Goal: Task Accomplishment & Management: Manage account settings

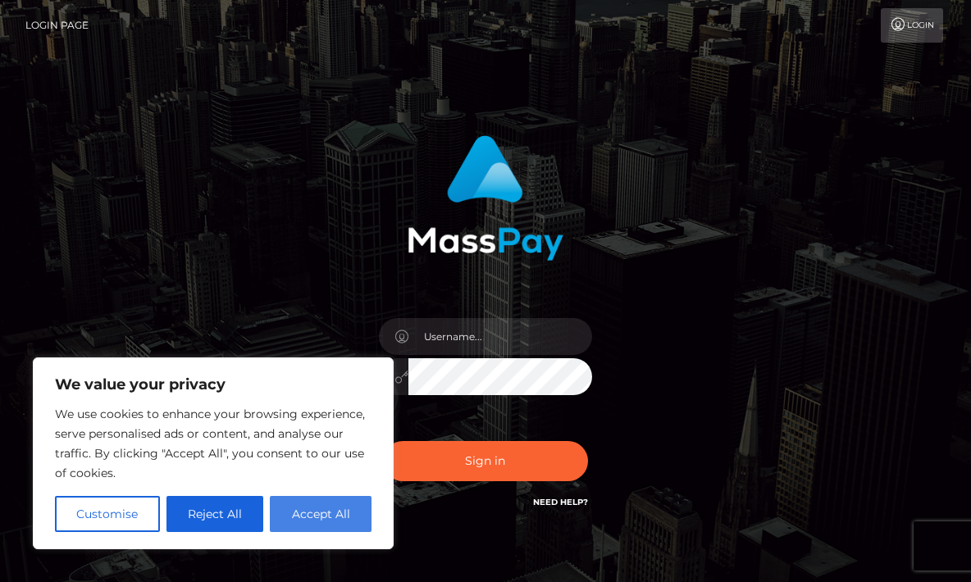
click at [342, 510] on button "Accept All" at bounding box center [321, 514] width 102 height 36
checkbox input "true"
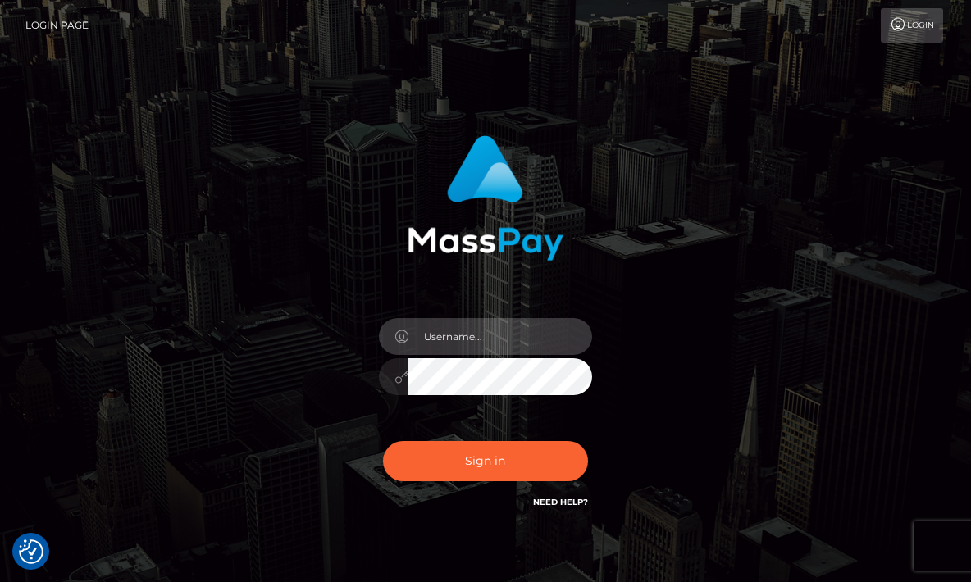
click at [462, 350] on input "text" at bounding box center [500, 336] width 184 height 37
type input "exoticblondiie@gmail.com"
click at [709, 327] on div "[EMAIL_ADDRESS][DOMAIN_NAME]" at bounding box center [485, 331] width 787 height 417
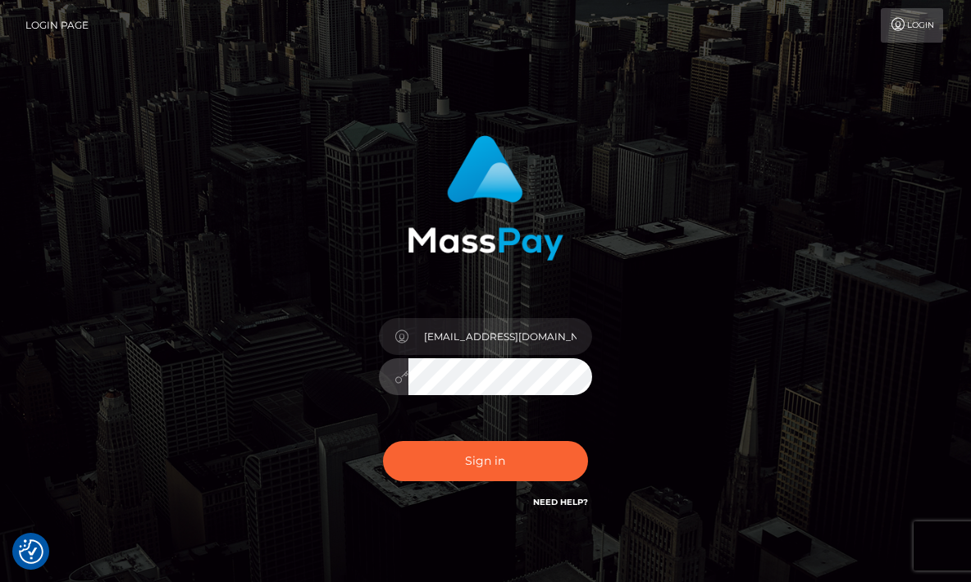
click at [484, 461] on button "Sign in" at bounding box center [485, 461] width 205 height 40
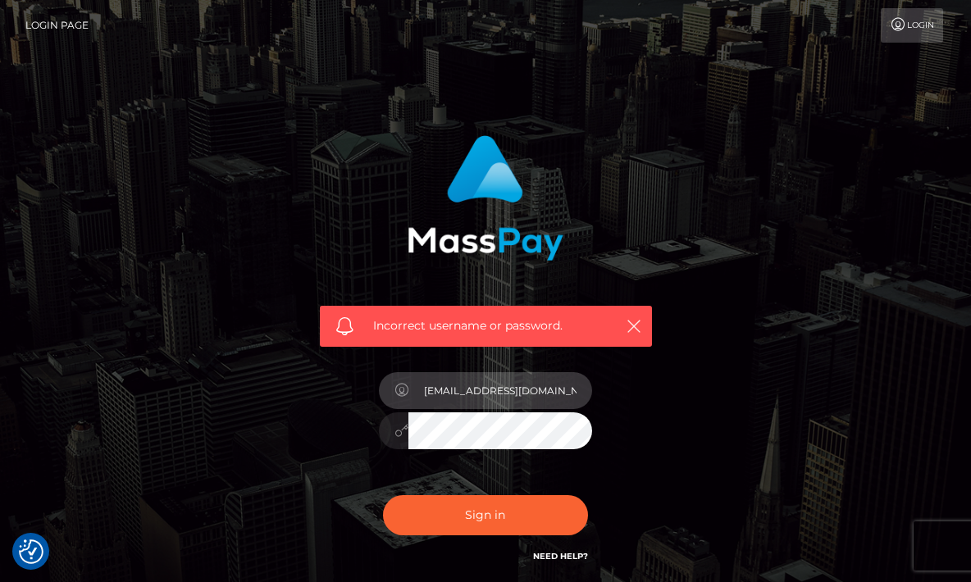
type input "[EMAIL_ADDRESS][DOMAIN_NAME]"
click at [662, 454] on div "Incorrect username or password. Exoticblondiie@gmail.com" at bounding box center [485, 350] width 357 height 455
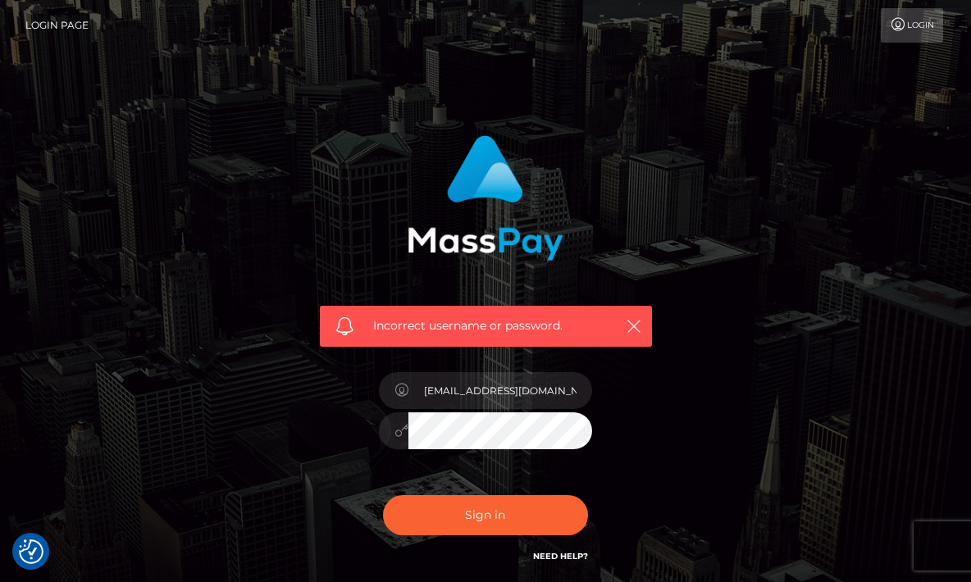
click at [401, 430] on icon at bounding box center [401, 430] width 14 height 13
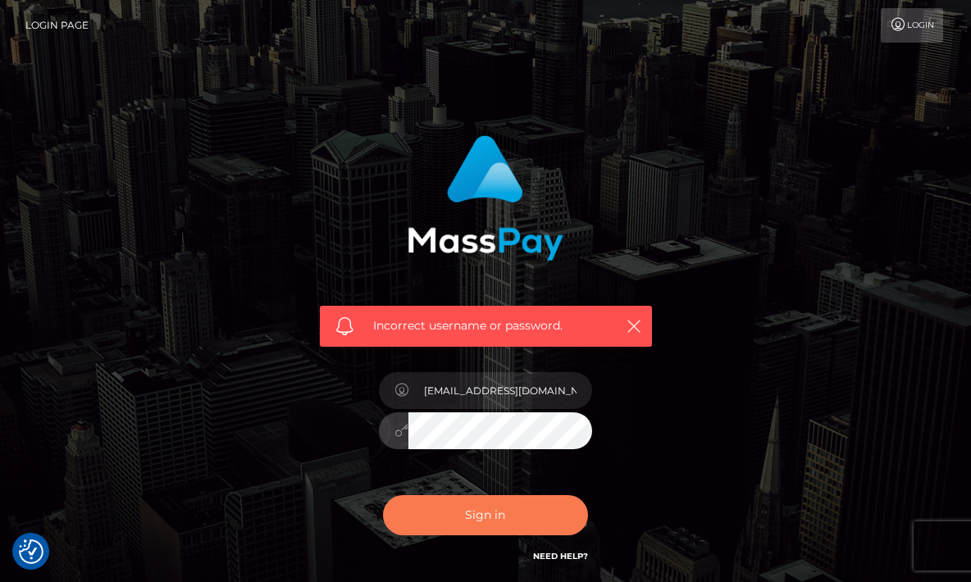
click at [390, 516] on button "Sign in" at bounding box center [485, 515] width 205 height 40
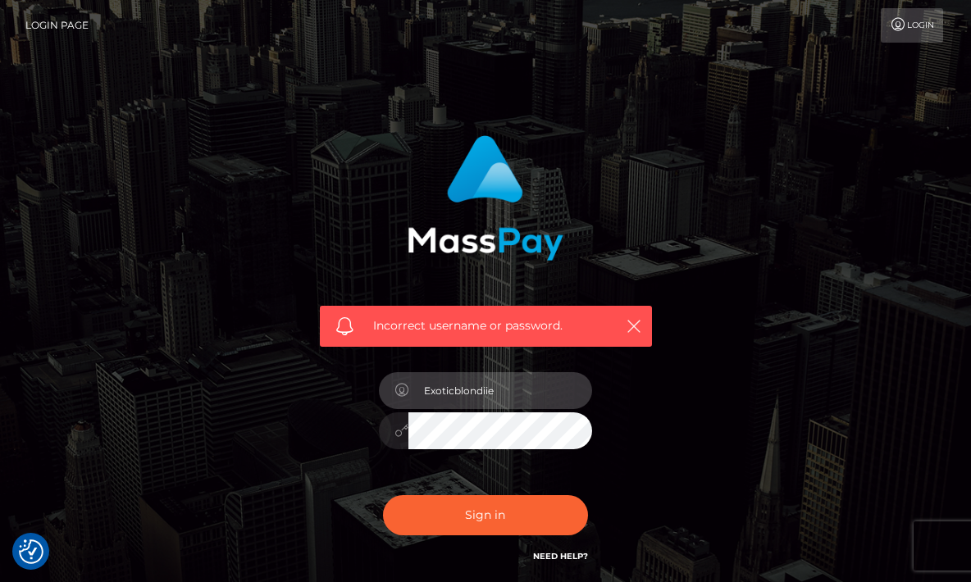
type input "[EMAIL_ADDRESS][DOMAIN_NAME]"
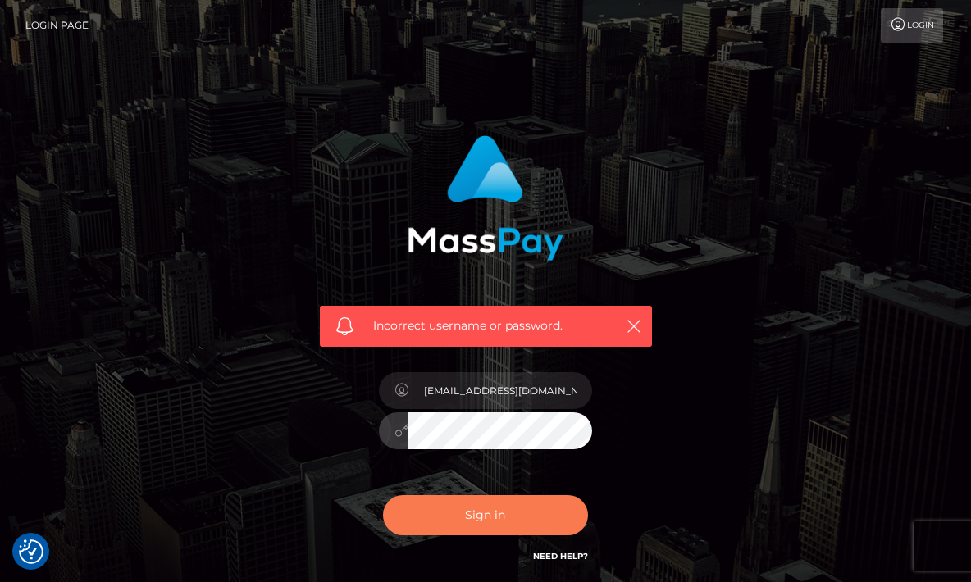
click at [498, 507] on button "Sign in" at bounding box center [485, 515] width 205 height 40
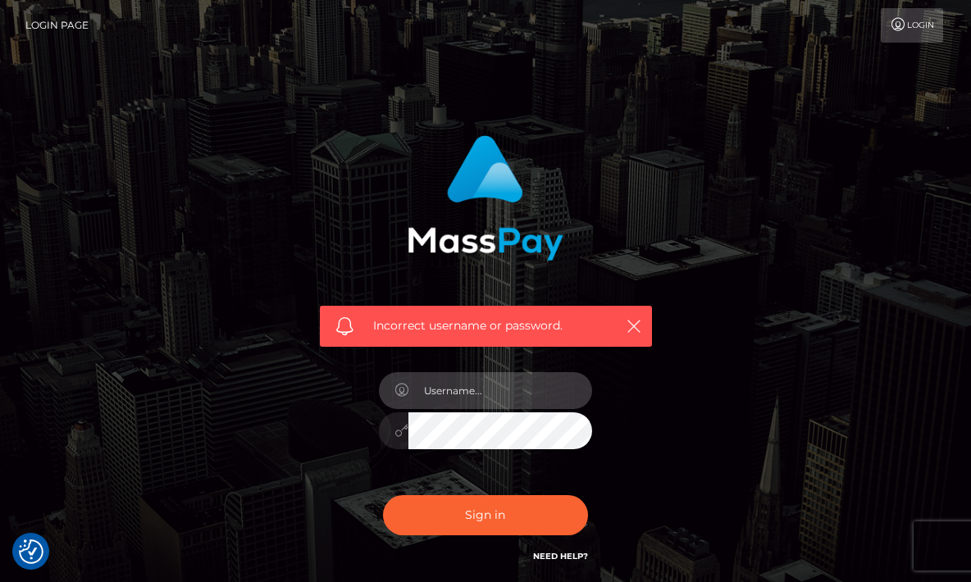
type input "[EMAIL_ADDRESS][DOMAIN_NAME]"
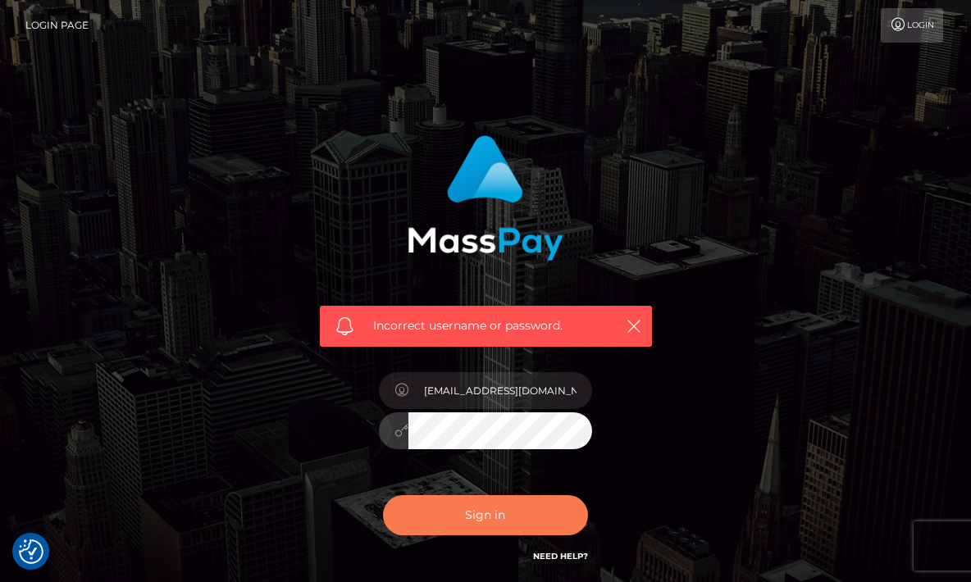
click at [480, 516] on button "Sign in" at bounding box center [485, 515] width 205 height 40
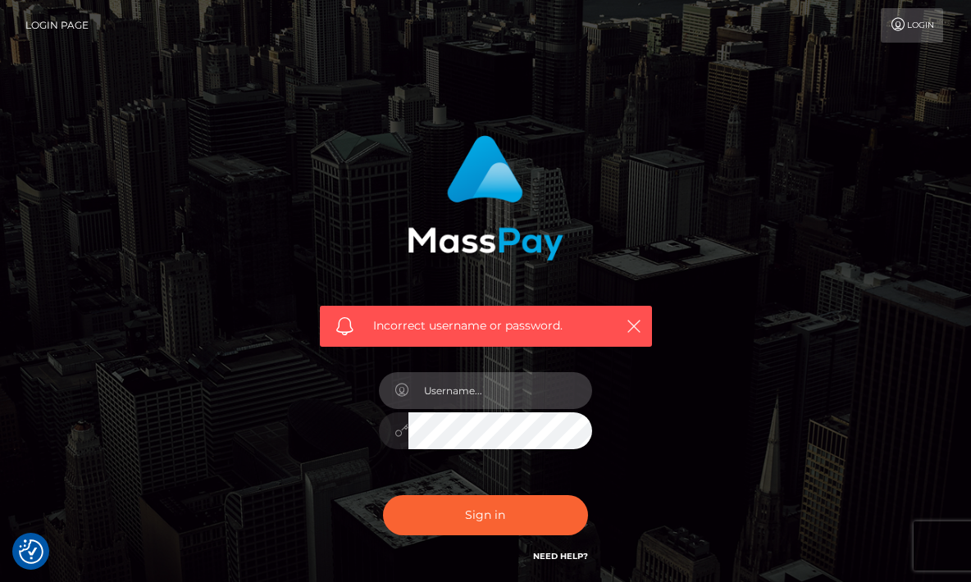
type input "Exoticblondiie@gmail.com"
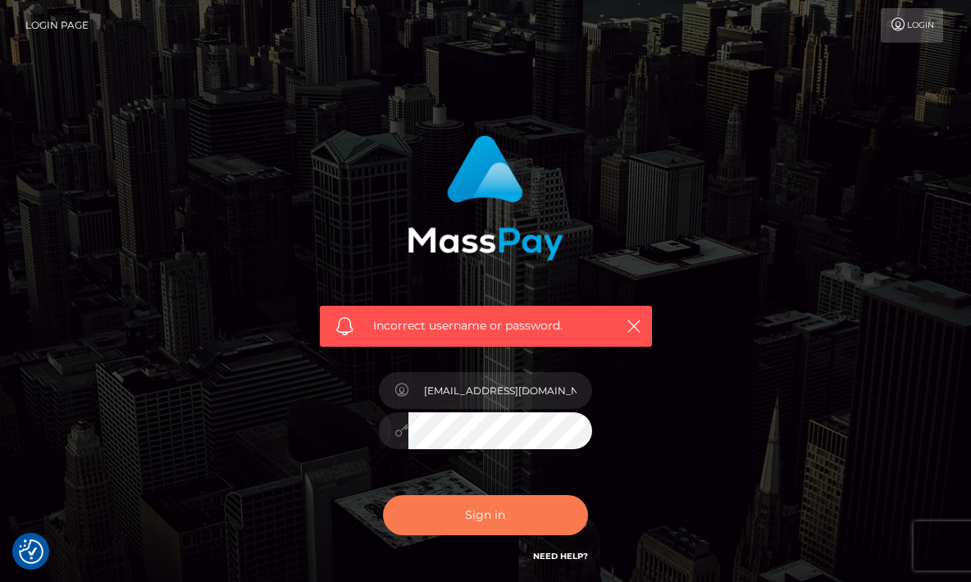
click at [489, 514] on button "Sign in" at bounding box center [485, 515] width 205 height 40
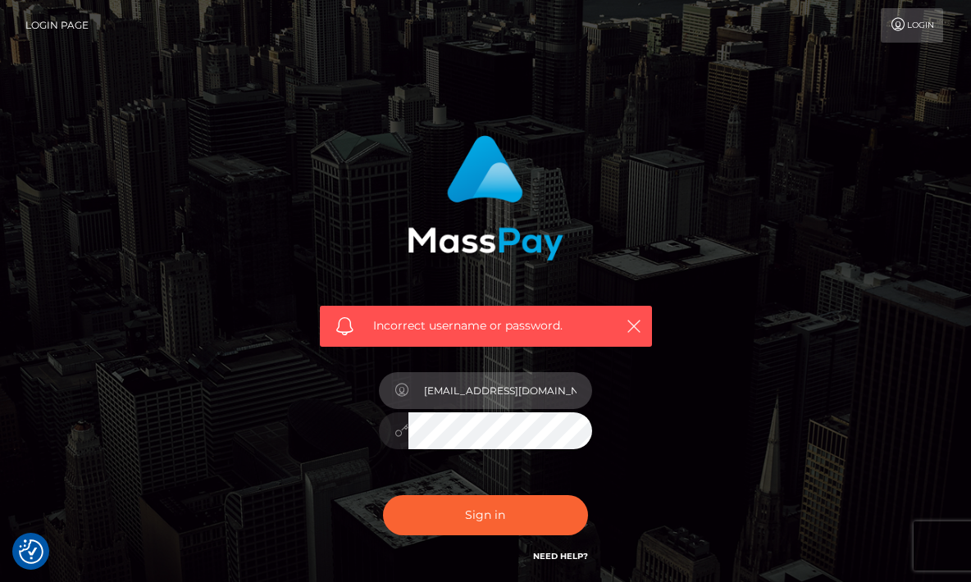
type input "exoticblondiie@gmail.com"
click at [689, 413] on div "Incorrect username or password. [EMAIL_ADDRESS][DOMAIN_NAME]" at bounding box center [485, 358] width 787 height 471
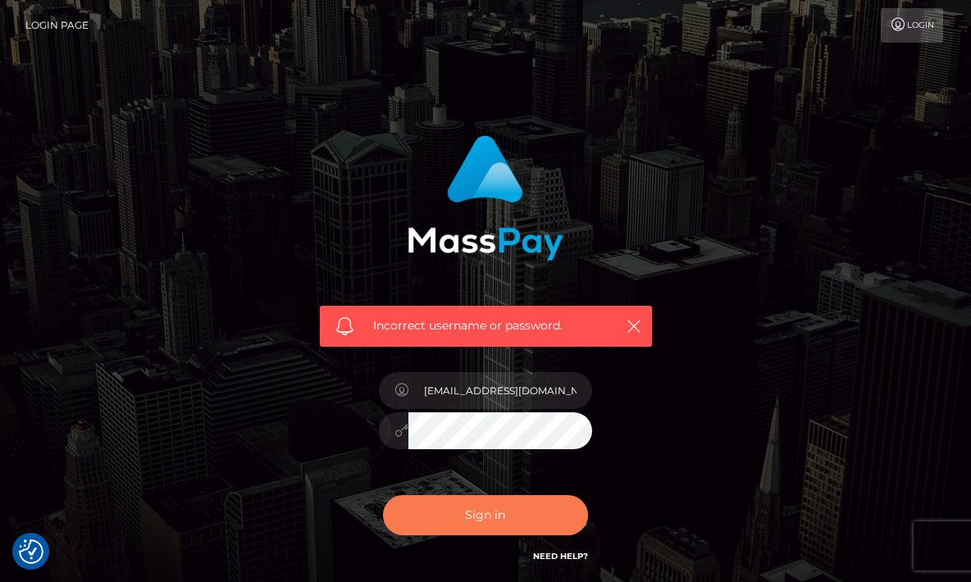
click at [530, 501] on button "Sign in" at bounding box center [485, 515] width 205 height 40
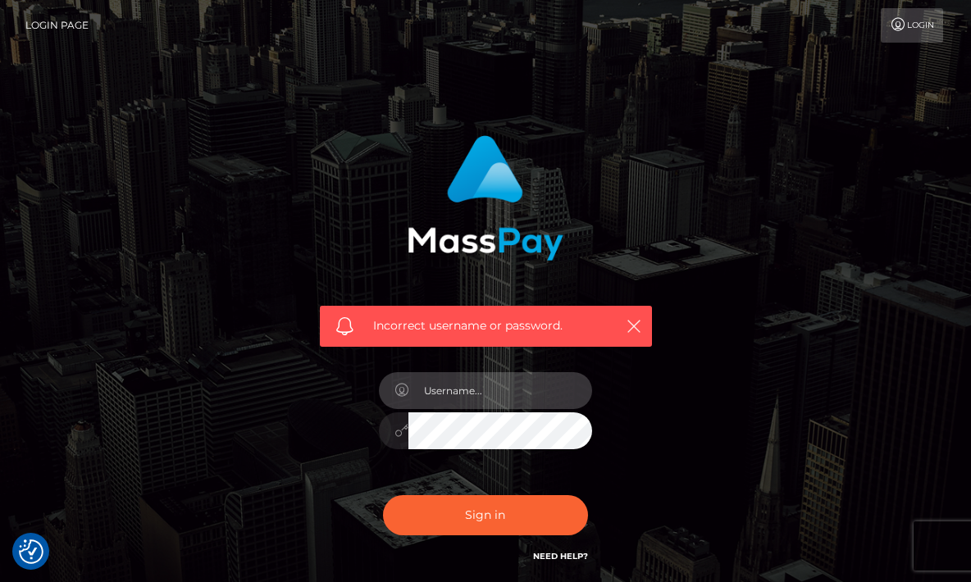
type input "Exoticblondiie@gmail.com"
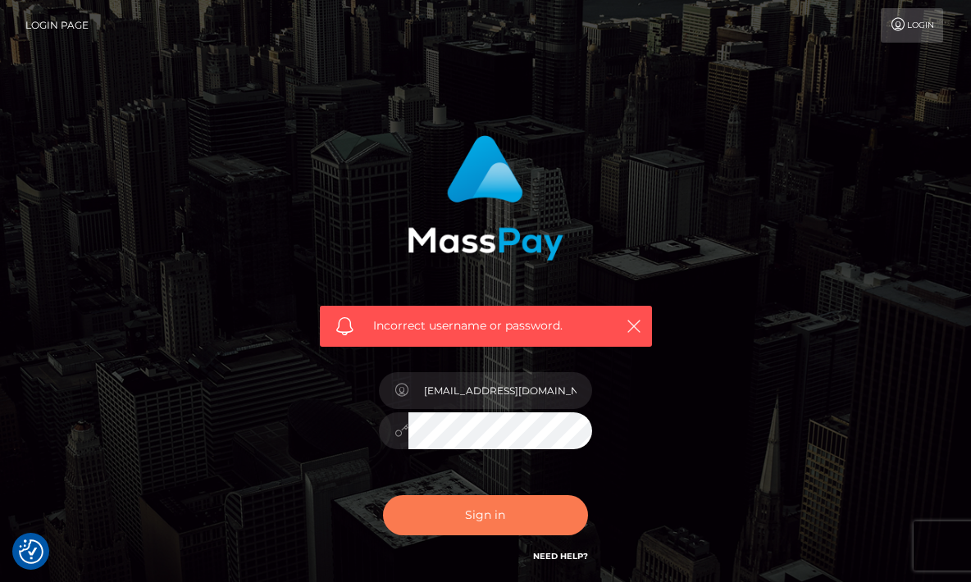
click at [480, 516] on button "Sign in" at bounding box center [485, 515] width 205 height 40
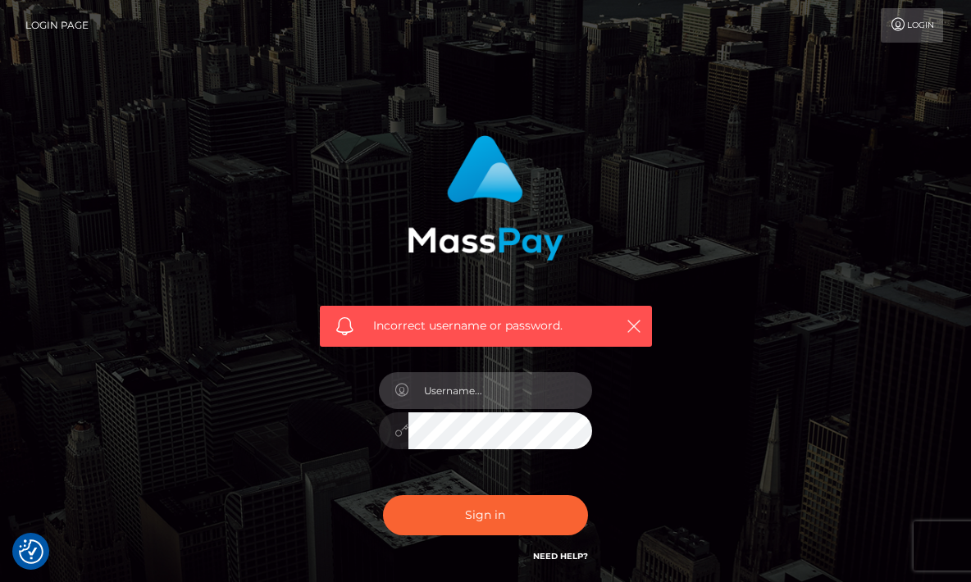
click at [457, 388] on input "text" at bounding box center [500, 390] width 184 height 37
type input "exoticblondiie@gmail.com"
click at [360, 456] on div "Incorrect username or password. exoticblondiie@gmail.com" at bounding box center [485, 350] width 357 height 455
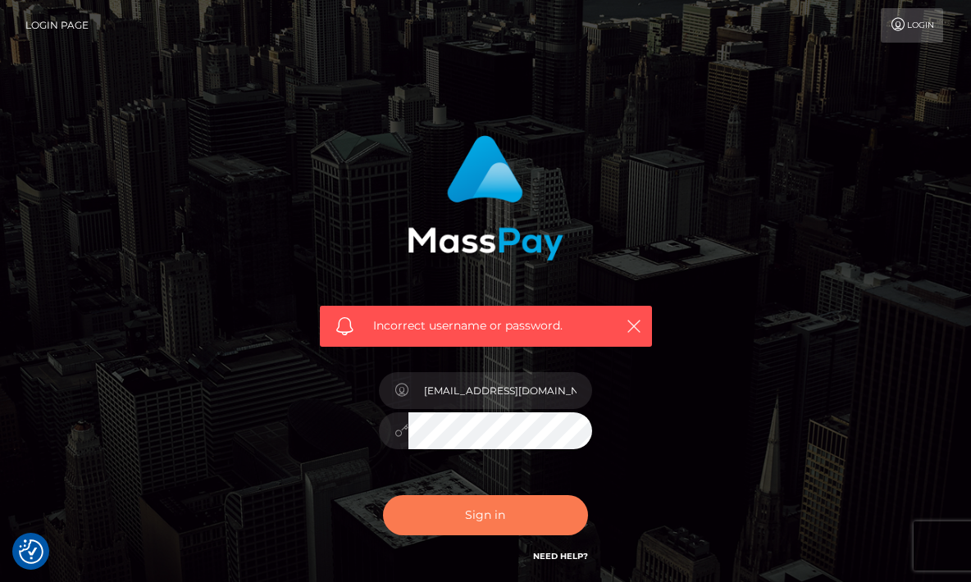
click at [533, 500] on button "Sign in" at bounding box center [485, 515] width 205 height 40
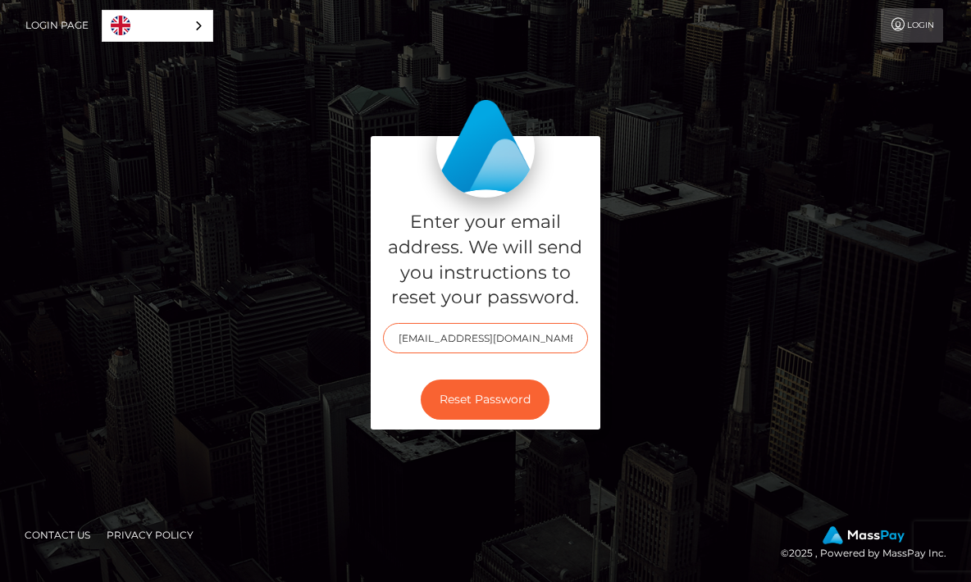
type input "[EMAIL_ADDRESS][DOMAIN_NAME]"
click at [484, 398] on button "Reset Password" at bounding box center [485, 400] width 129 height 40
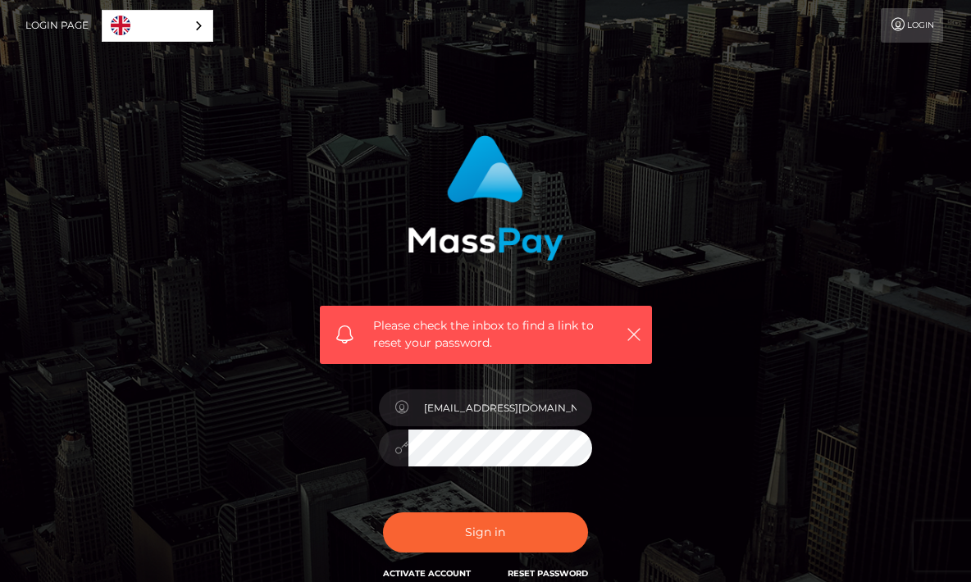
type input "[EMAIL_ADDRESS][DOMAIN_NAME]"
click at [737, 404] on div "Please check the inbox to find a link to reset your password. In order to prote…" at bounding box center [485, 367] width 787 height 489
click at [484, 531] on button "Sign in" at bounding box center [485, 532] width 205 height 40
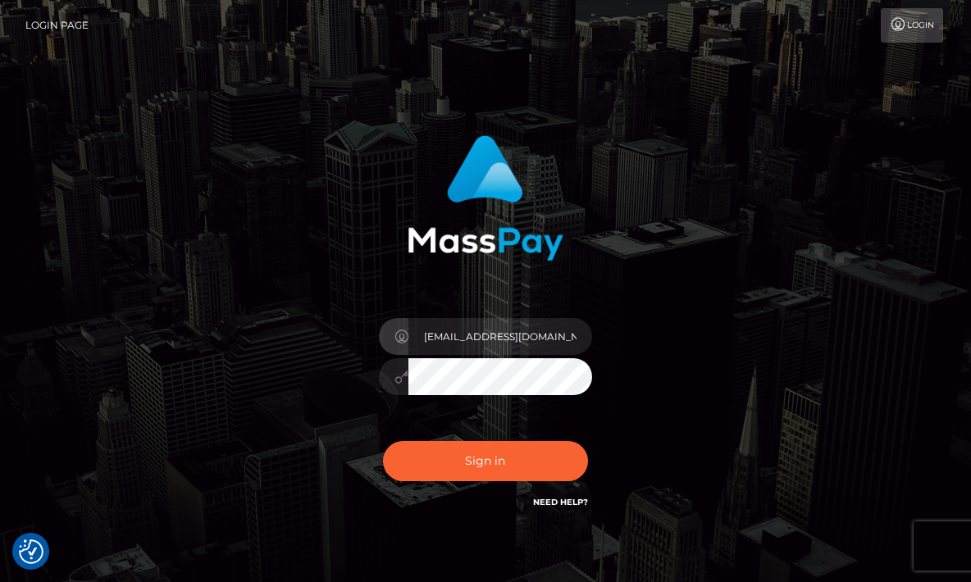
type input "[EMAIL_ADDRESS][DOMAIN_NAME]"
click at [677, 308] on div "exoticblondiie@gmail.com" at bounding box center [485, 331] width 787 height 417
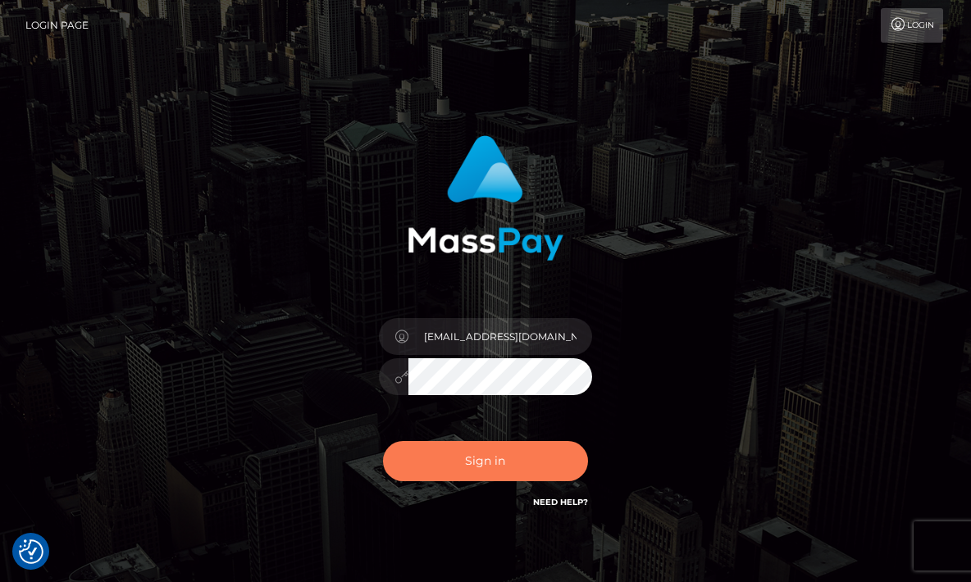
click at [554, 457] on button "Sign in" at bounding box center [485, 461] width 205 height 40
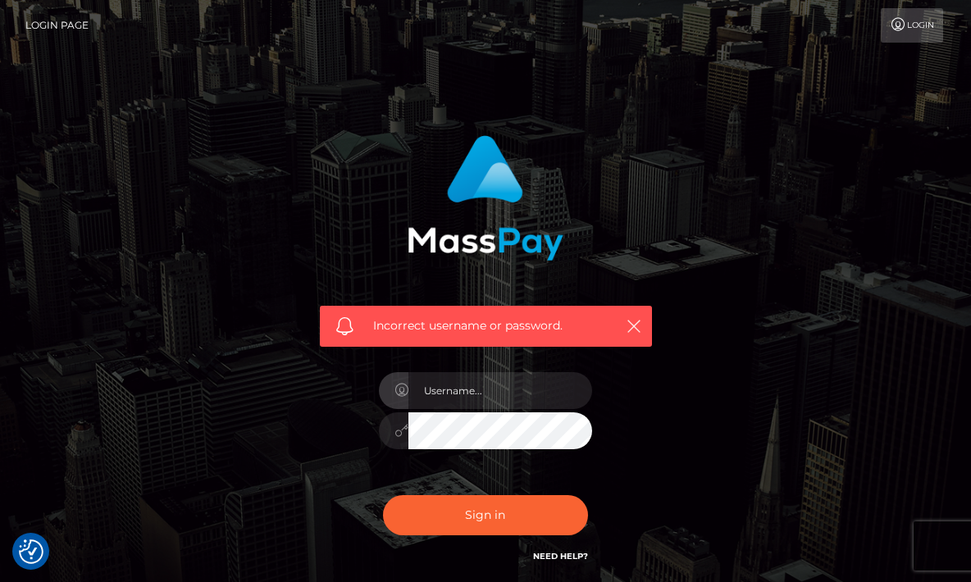
click at [667, 425] on div "Incorrect username or password." at bounding box center [485, 358] width 381 height 471
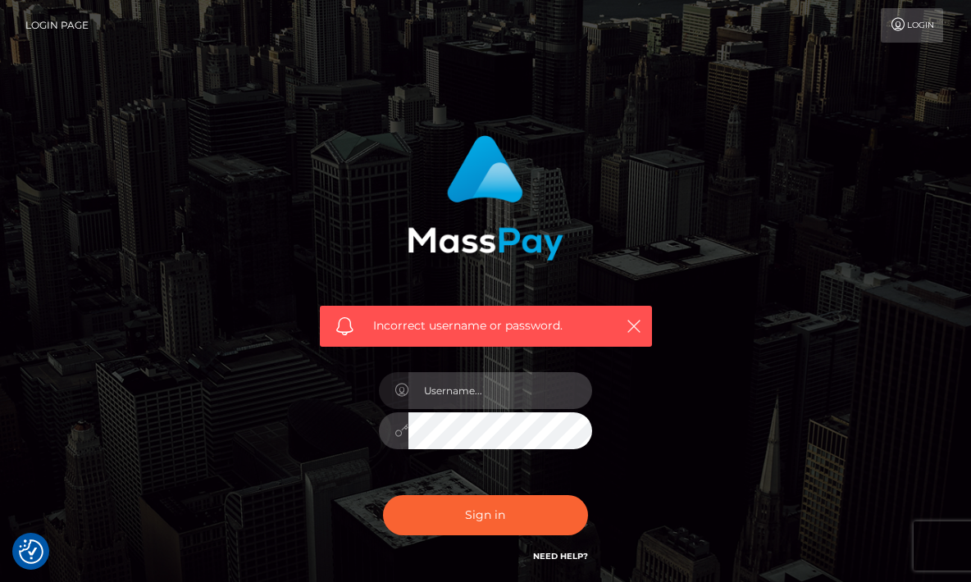
click at [498, 401] on input "text" at bounding box center [500, 390] width 184 height 37
type input "Exoticblondiie@gmail.com"
click at [484, 514] on button "Sign in" at bounding box center [485, 515] width 205 height 40
type input "Exoticblondiie@gmail.com"
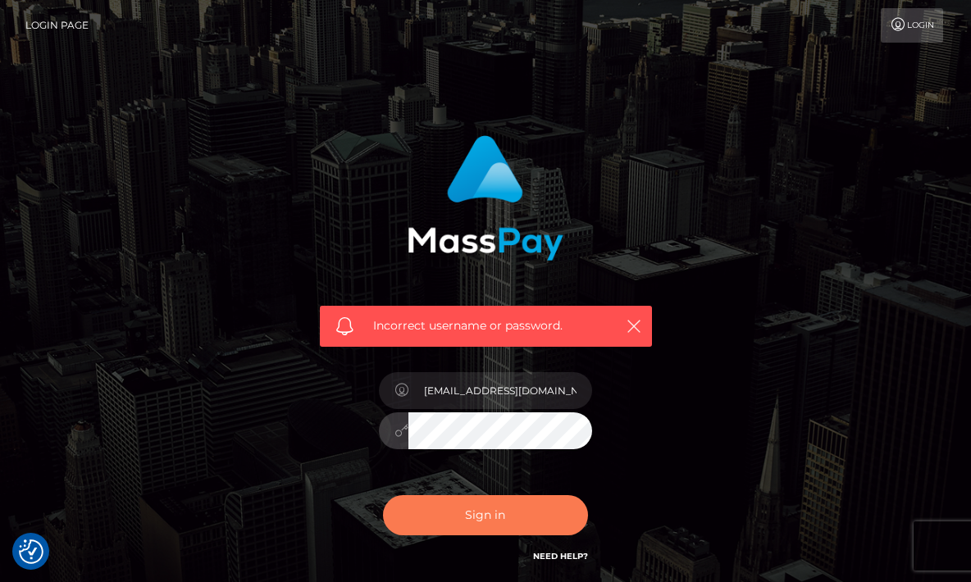
click at [494, 513] on button "Sign in" at bounding box center [485, 515] width 205 height 40
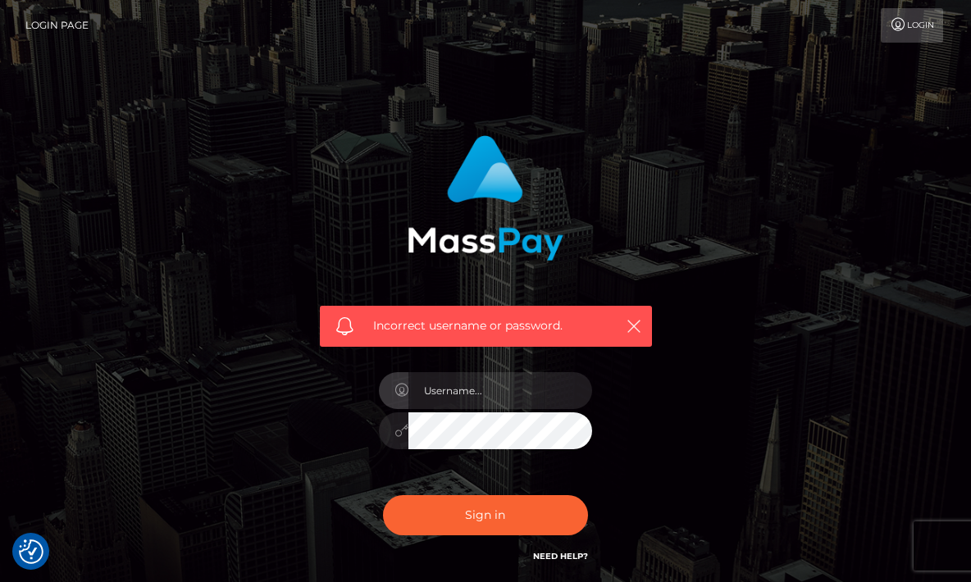
click at [932, 17] on link "Login" at bounding box center [911, 25] width 62 height 34
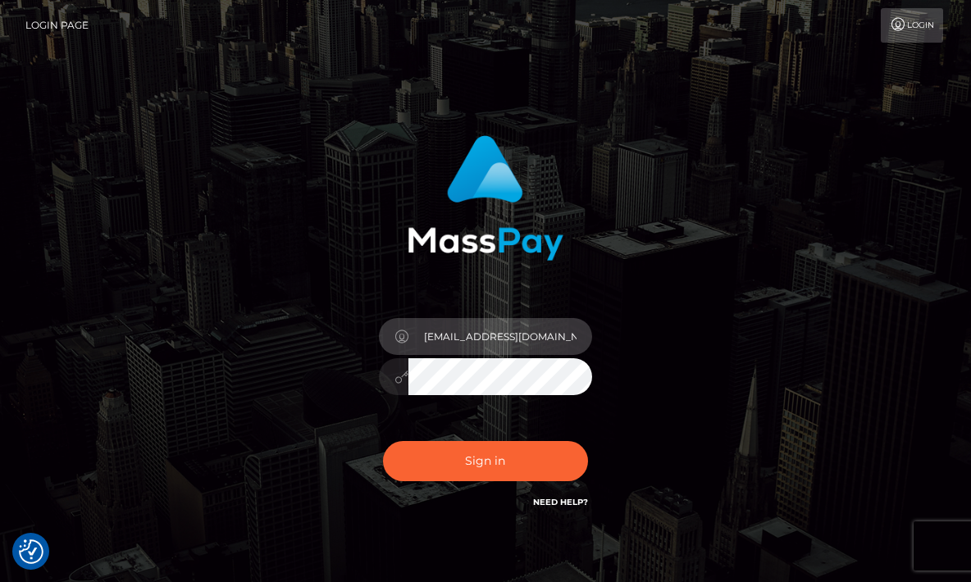
type input "exoticblondiie@gmail.com"
click at [677, 328] on div "exoticblondiie@gmail.com" at bounding box center [485, 331] width 787 height 417
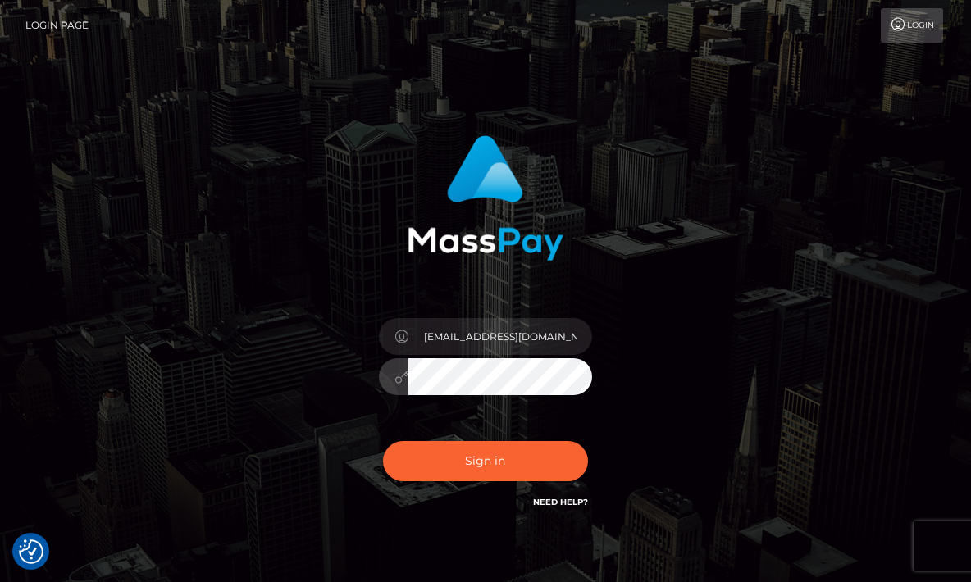
click at [484, 461] on button "Sign in" at bounding box center [485, 461] width 205 height 40
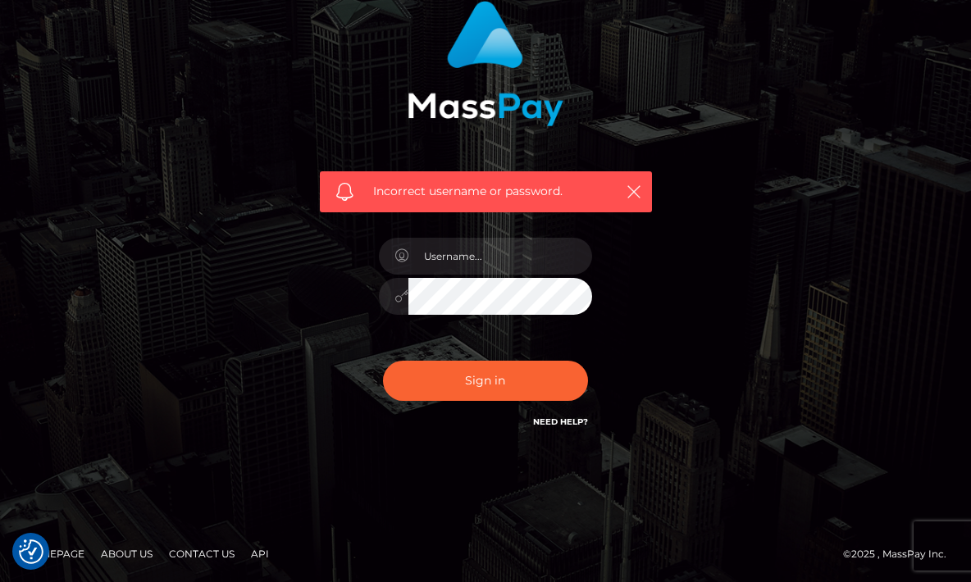
scroll to position [134, 0]
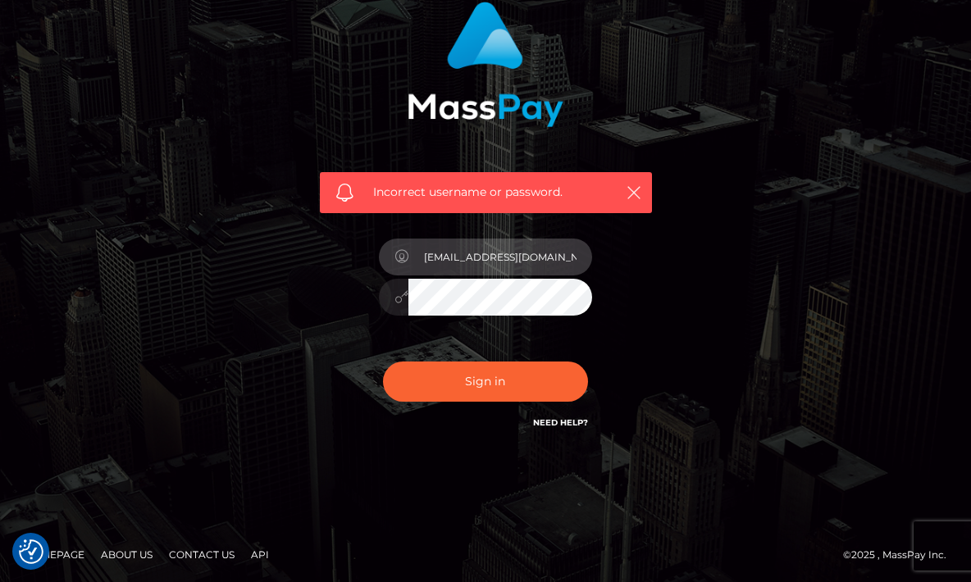
type input "exoticblondiie@gmail.com"
click at [684, 262] on div "Incorrect username or password. exoticblondiie@gmail.com" at bounding box center [485, 224] width 787 height 471
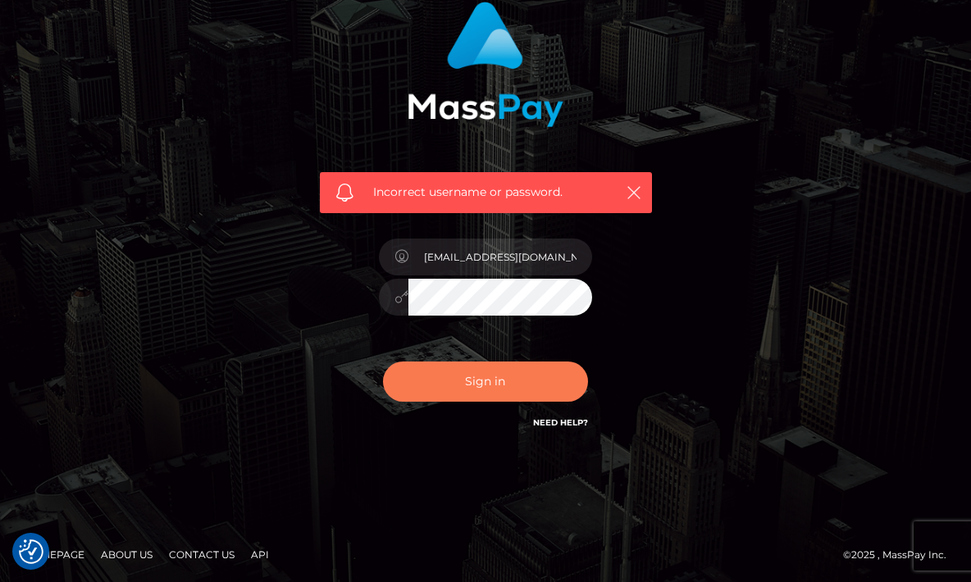
click at [524, 373] on button "Sign in" at bounding box center [485, 382] width 205 height 40
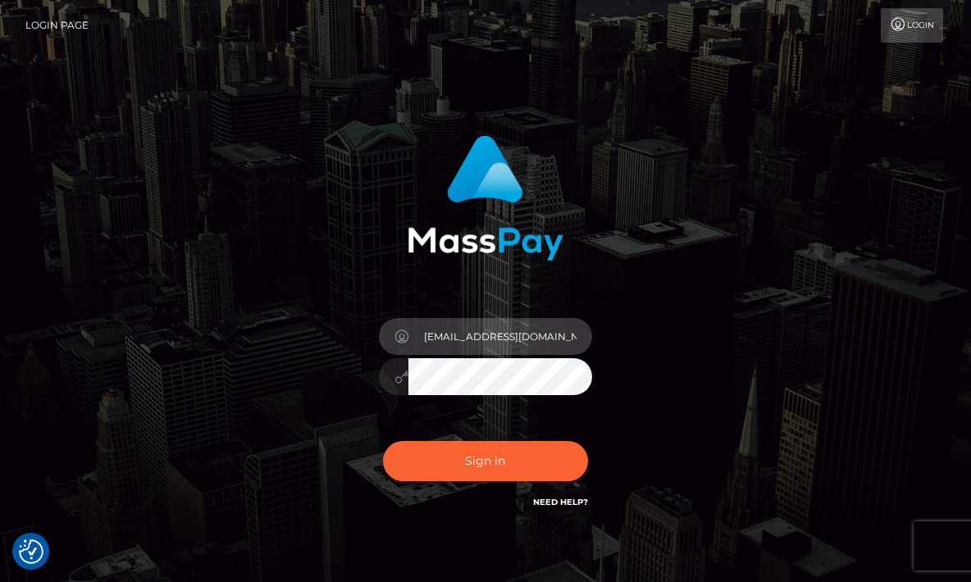
type input "exoticblondiie@gmail.com"
click at [722, 301] on div "exoticblondiie@gmail.com" at bounding box center [485, 331] width 787 height 417
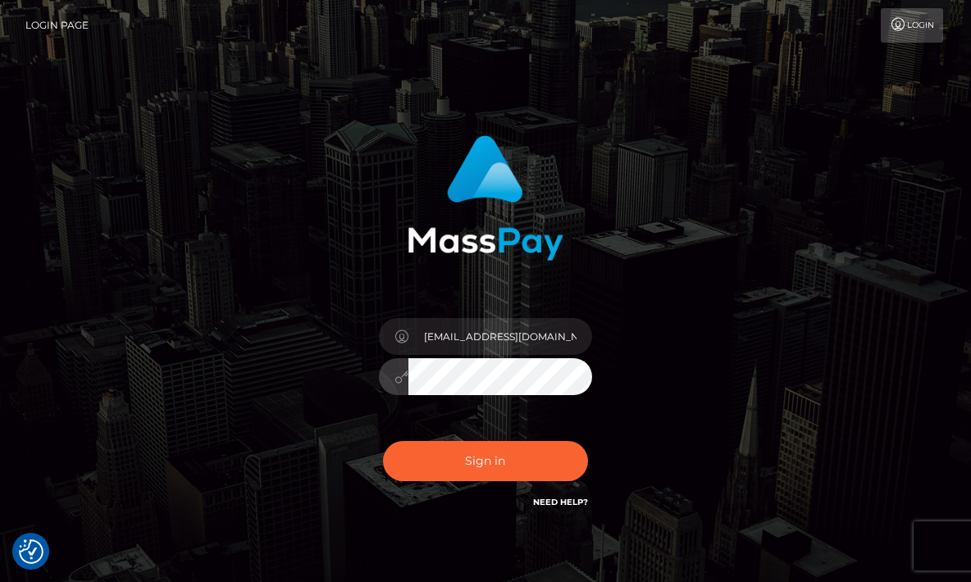
click at [484, 461] on button "Sign in" at bounding box center [485, 461] width 205 height 40
